Goal: Task Accomplishment & Management: Manage account settings

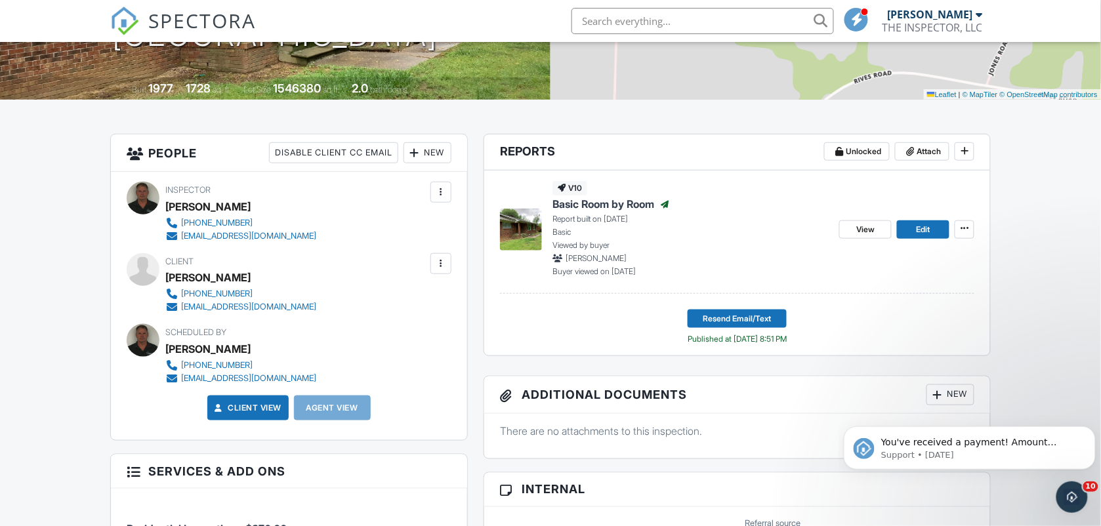
click at [608, 20] on input "text" at bounding box center [703, 21] width 263 height 26
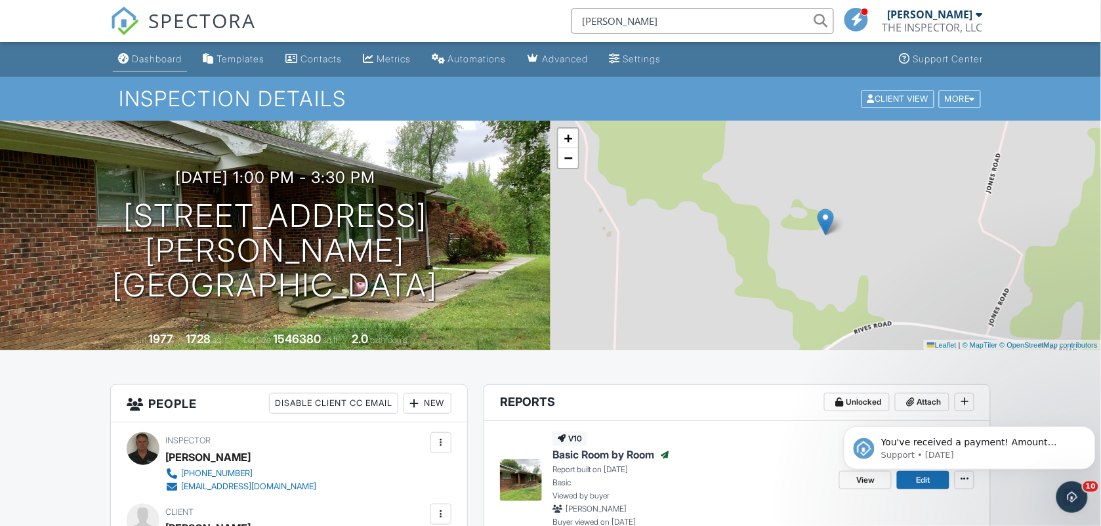
type input "[PERSON_NAME]"
click at [146, 61] on div "Dashboard" at bounding box center [157, 58] width 50 height 11
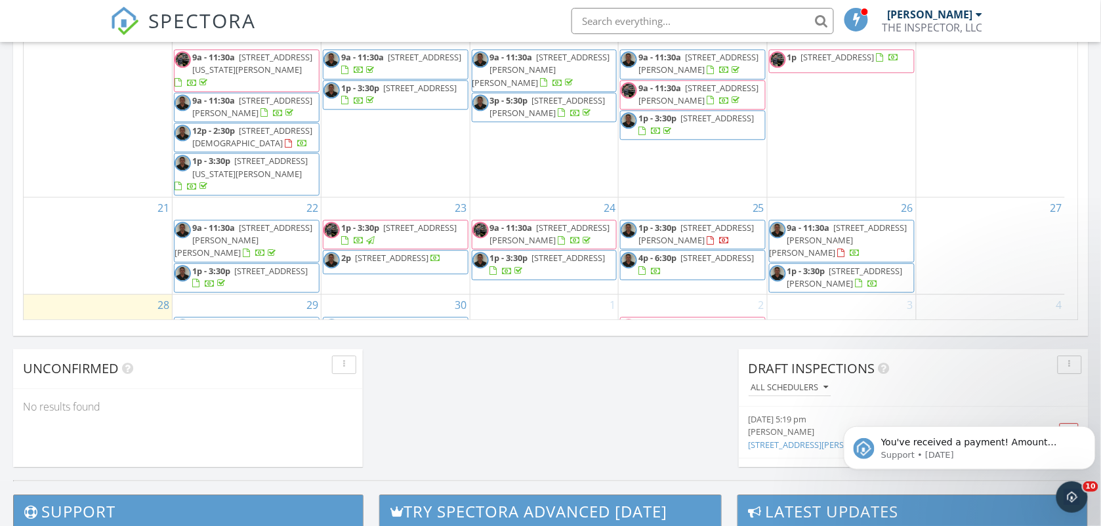
scroll to position [69, 0]
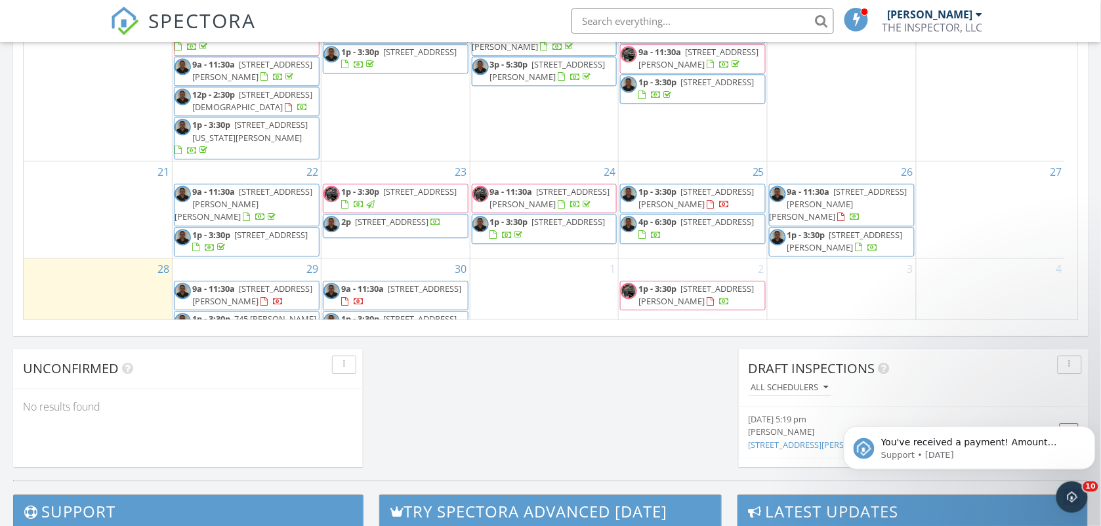
click at [190, 283] on span "9a - 11:30a [STREET_ADDRESS][PERSON_NAME]" at bounding box center [247, 296] width 144 height 26
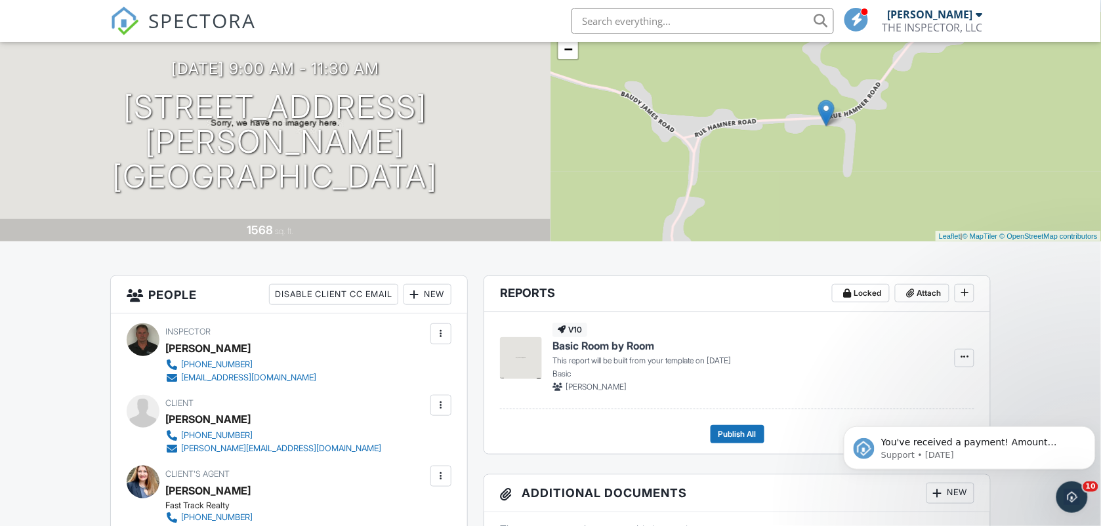
scroll to position [76, 0]
